Goal: Task Accomplishment & Management: Manage account settings

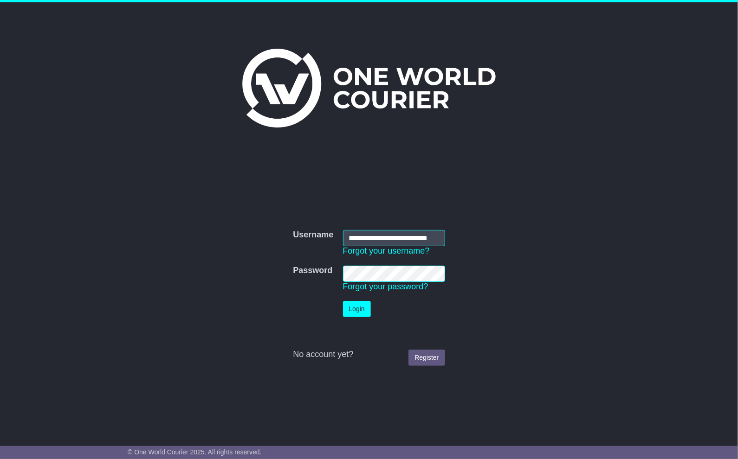
scroll to position [0, 9]
type input "**********"
click at [358, 313] on button "Login" at bounding box center [357, 309] width 28 height 16
